Goal: Navigation & Orientation: Find specific page/section

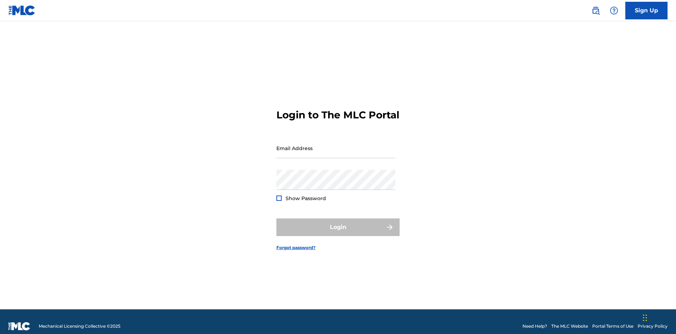
scroll to position [9, 0]
click at [336, 145] on input "Email Address" at bounding box center [336, 148] width 119 height 20
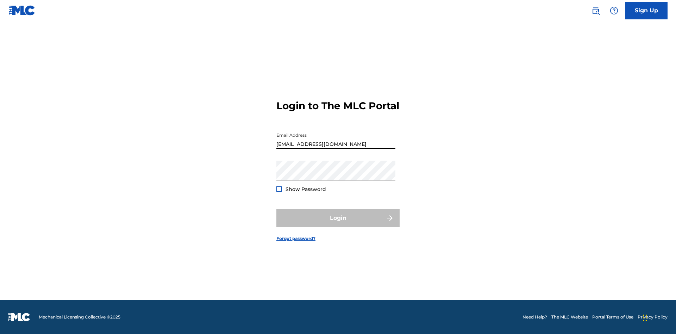
type input "[EMAIL_ADDRESS][DOMAIN_NAME]"
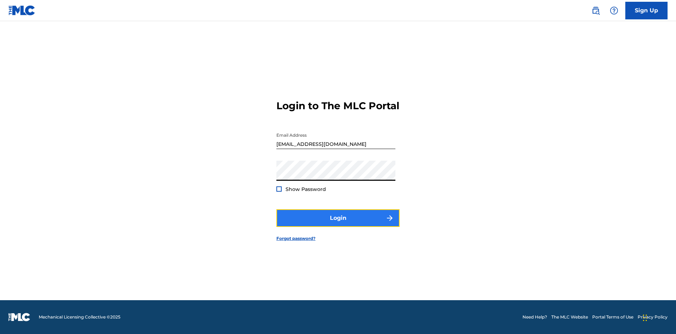
click at [338, 224] on button "Login" at bounding box center [338, 218] width 123 height 18
